Goal: Information Seeking & Learning: Learn about a topic

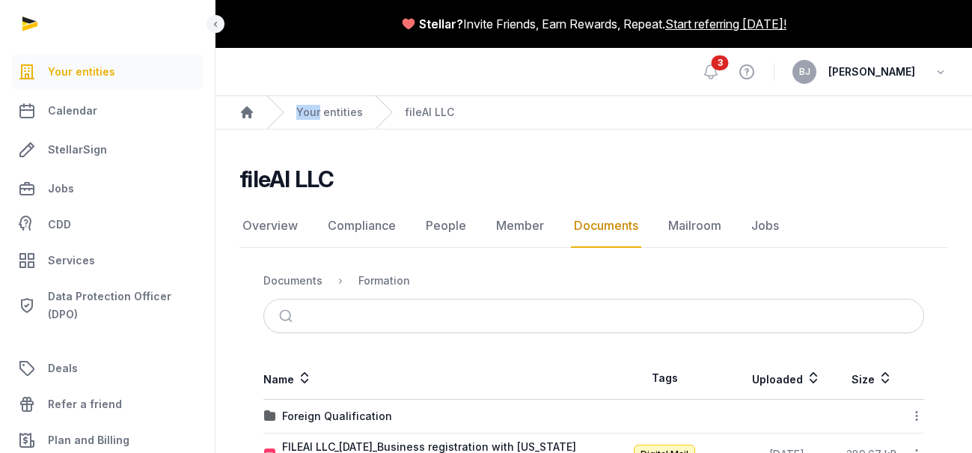
click at [333, 102] on div "Your entities" at bounding box center [314, 112] width 97 height 33
click at [328, 118] on link "Your entities" at bounding box center [329, 112] width 67 height 15
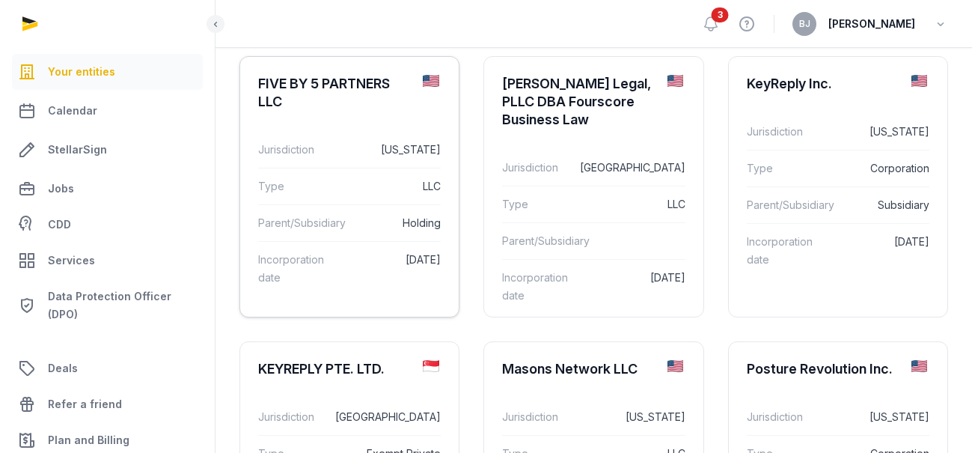
scroll to position [716, 0]
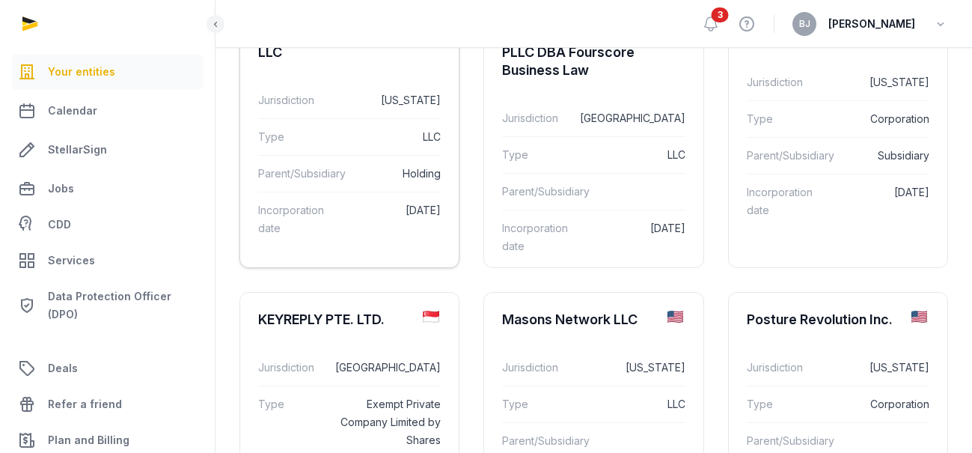
click at [387, 119] on div "Type LLC" at bounding box center [349, 136] width 183 height 37
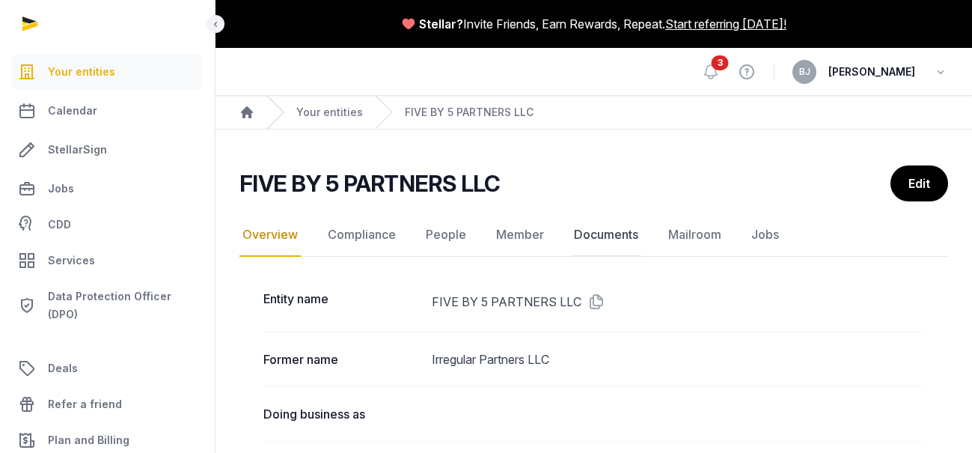
click at [587, 225] on link "Documents" at bounding box center [606, 234] width 70 height 43
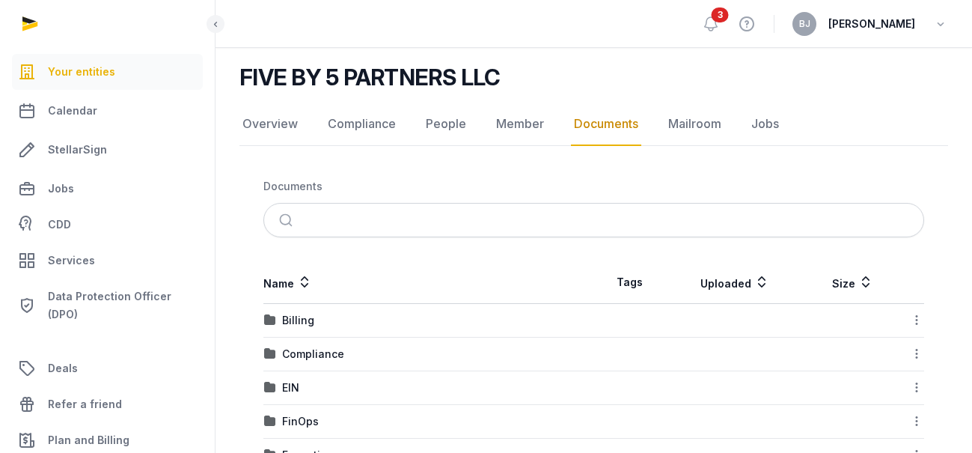
scroll to position [218, 0]
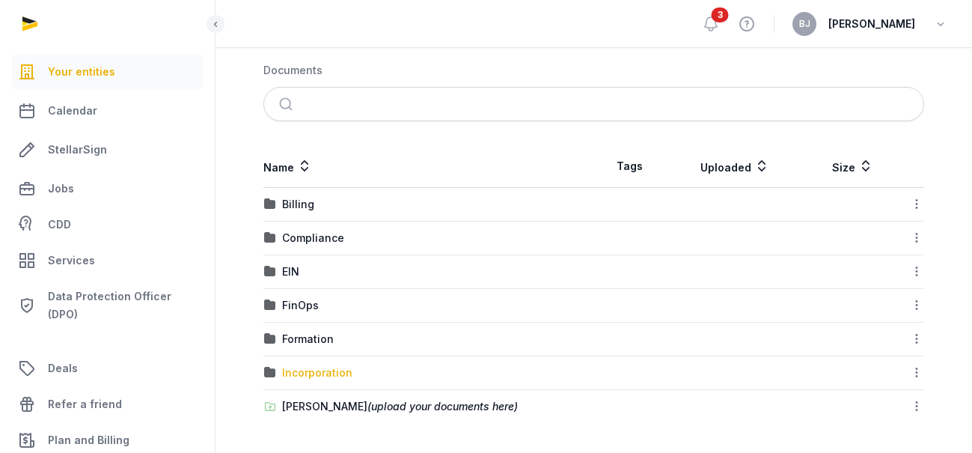
click at [321, 372] on div "Incorporation" at bounding box center [317, 372] width 70 height 15
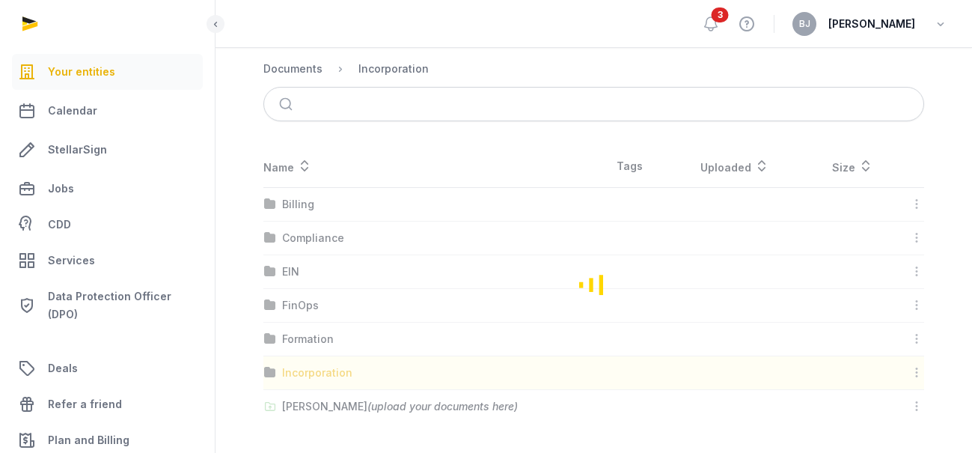
scroll to position [52, 0]
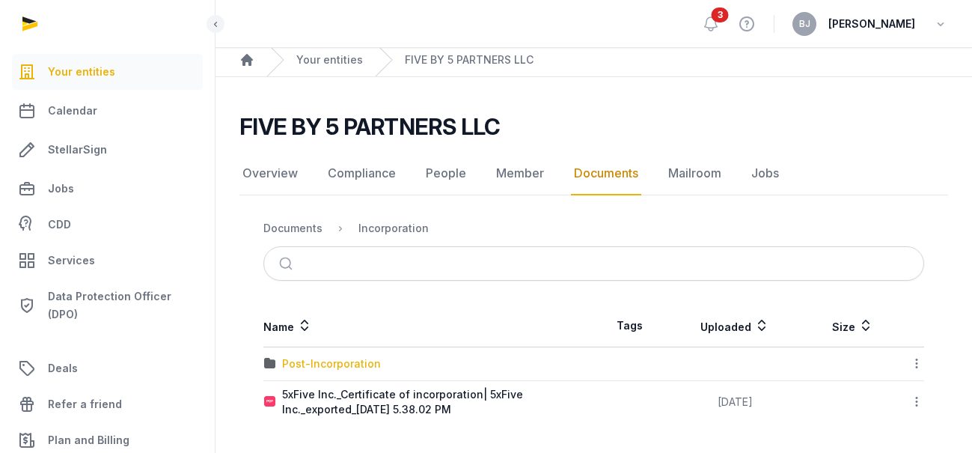
click at [331, 357] on div "Post-Incorporation" at bounding box center [331, 363] width 99 height 15
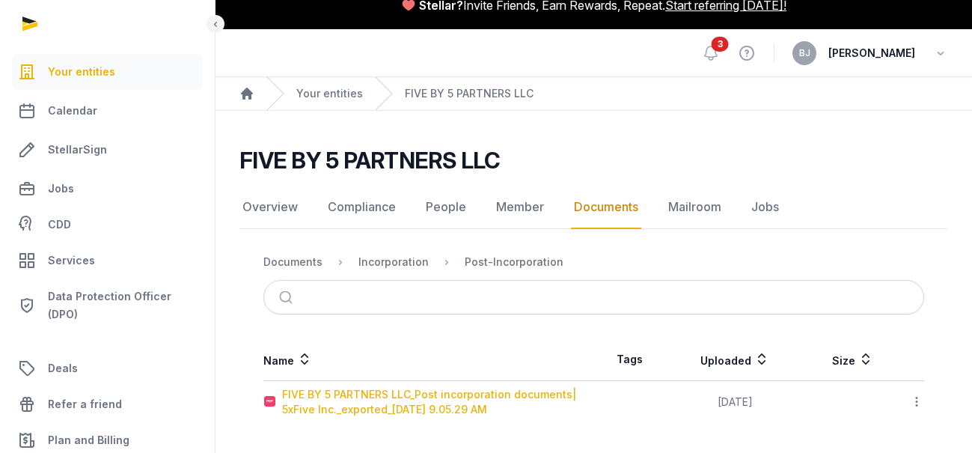
scroll to position [19, 0]
click at [383, 390] on div "FIVE BY 5 PARTNERS LLC_Post incorporation documents| 5xFive Inc._exported_[DATE…" at bounding box center [437, 402] width 311 height 30
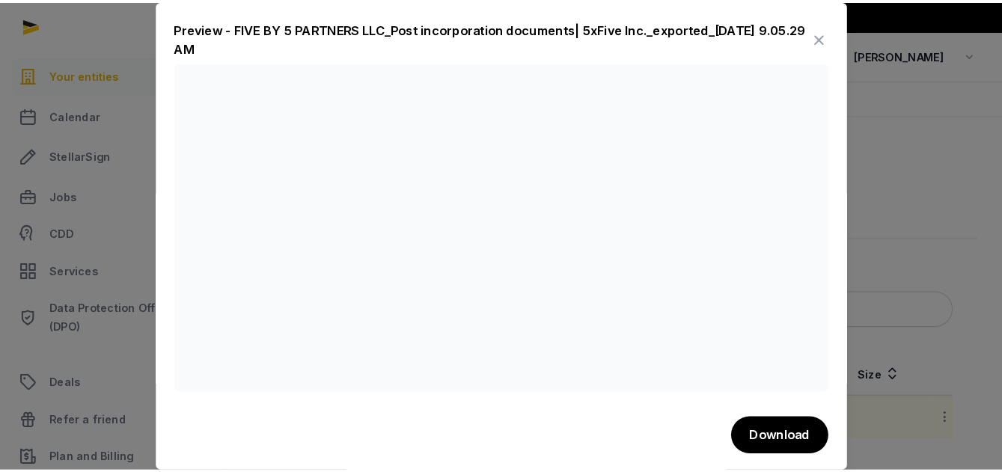
scroll to position [0, 0]
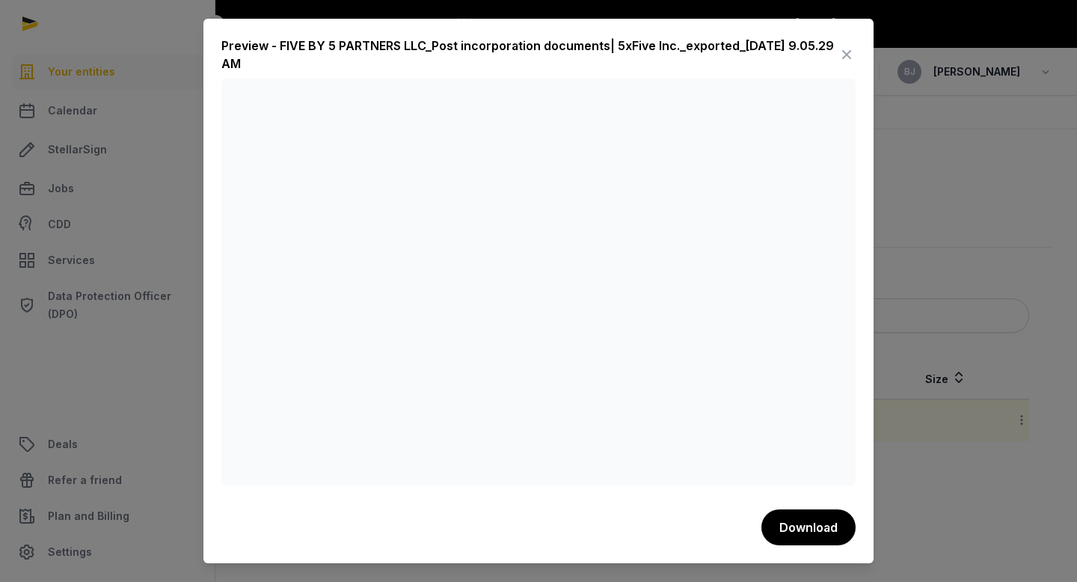
click at [850, 57] on icon at bounding box center [847, 55] width 18 height 24
